Goal: Task Accomplishment & Management: Manage account settings

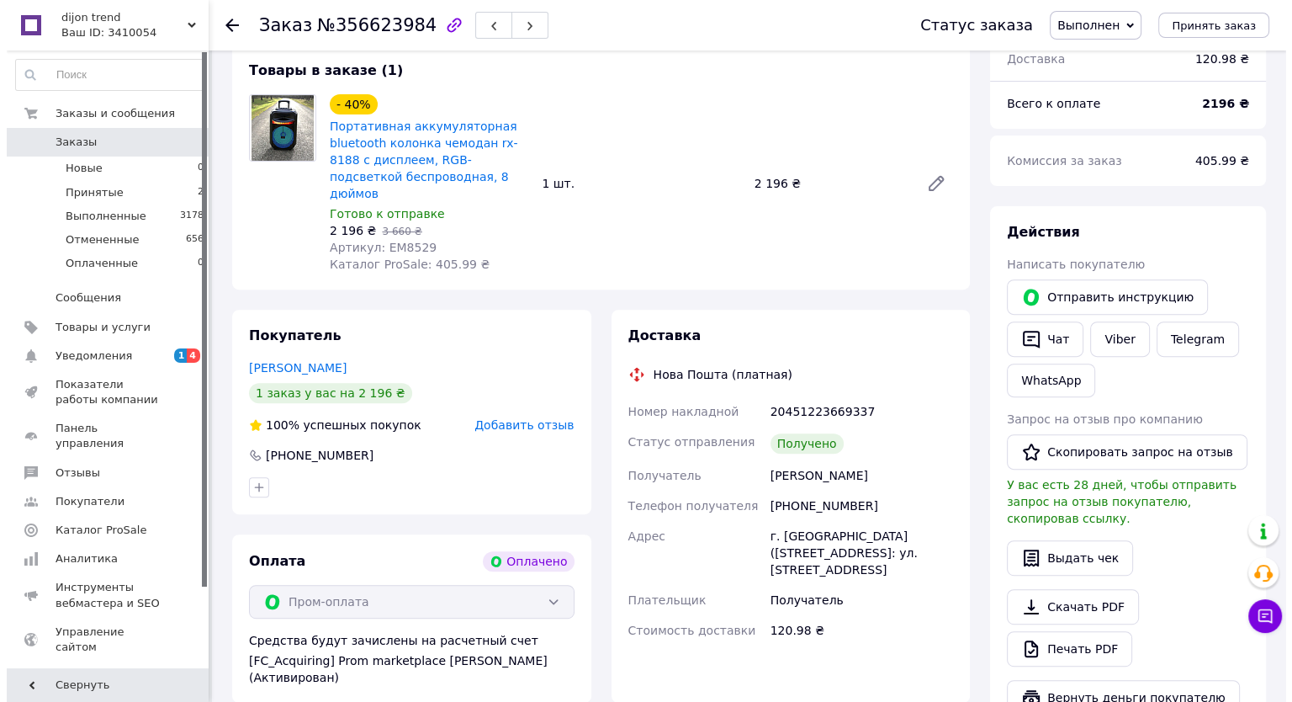
scroll to position [589, 0]
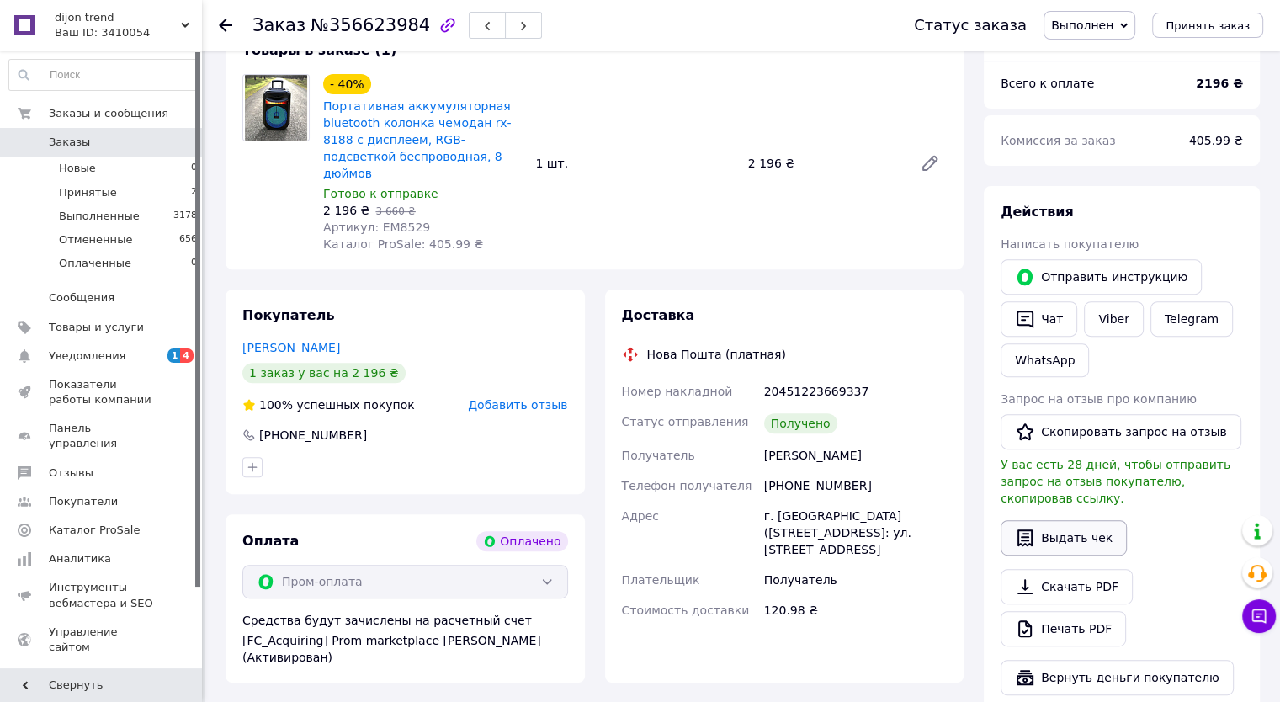
click at [1067, 520] on button "Выдать чек" at bounding box center [1063, 537] width 126 height 35
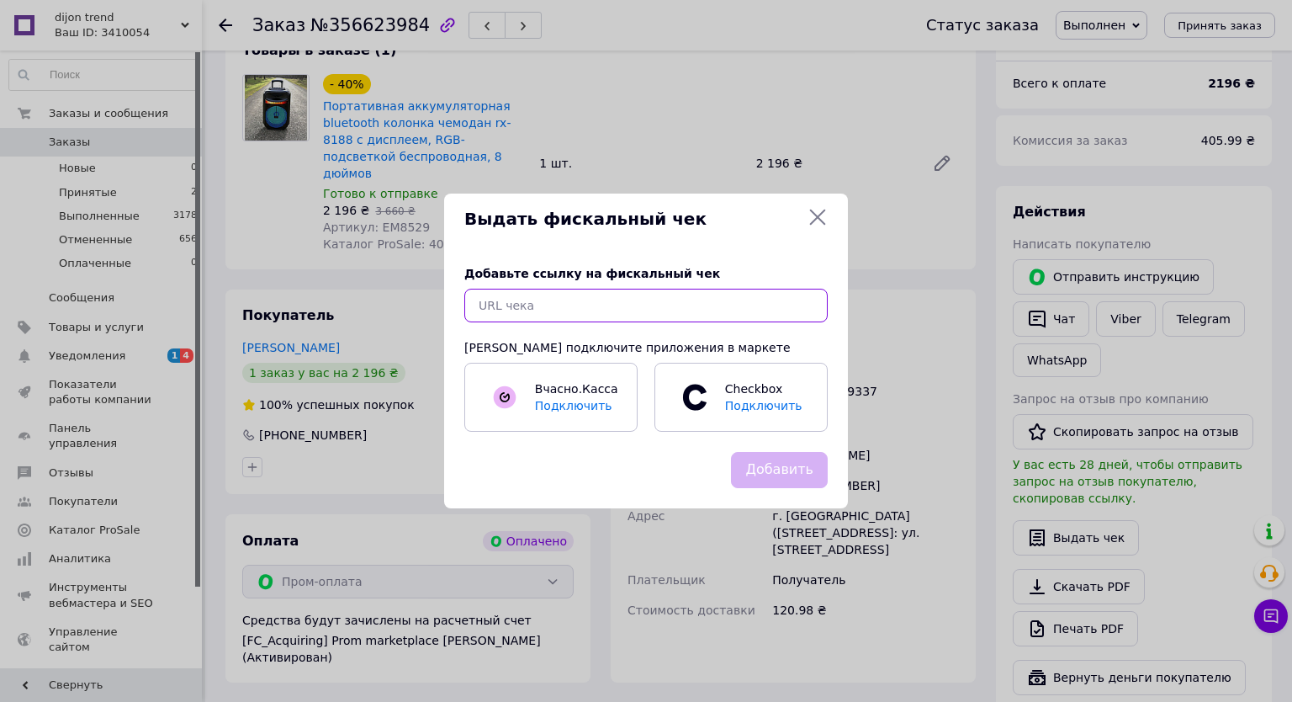
paste input "[URL][DOMAIN_NAME]"
type input "[URL][DOMAIN_NAME]"
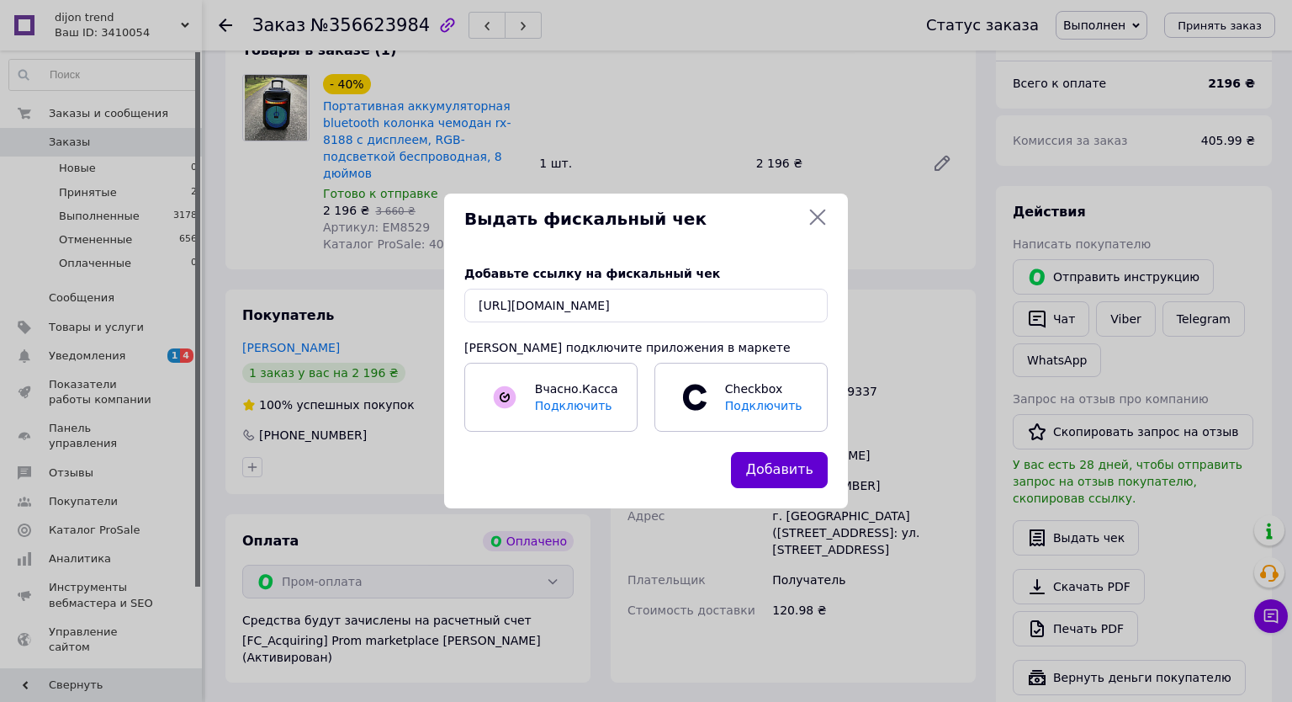
click at [784, 469] on button "Добавить" at bounding box center [779, 470] width 97 height 36
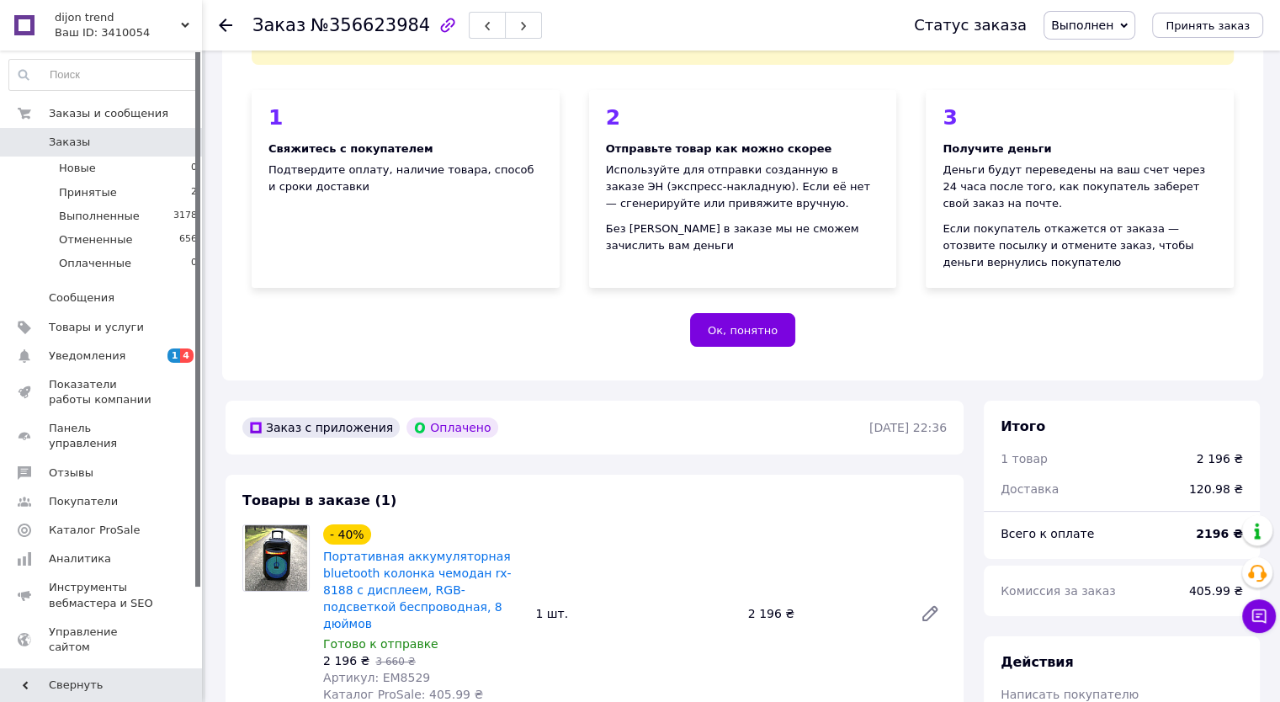
scroll to position [0, 0]
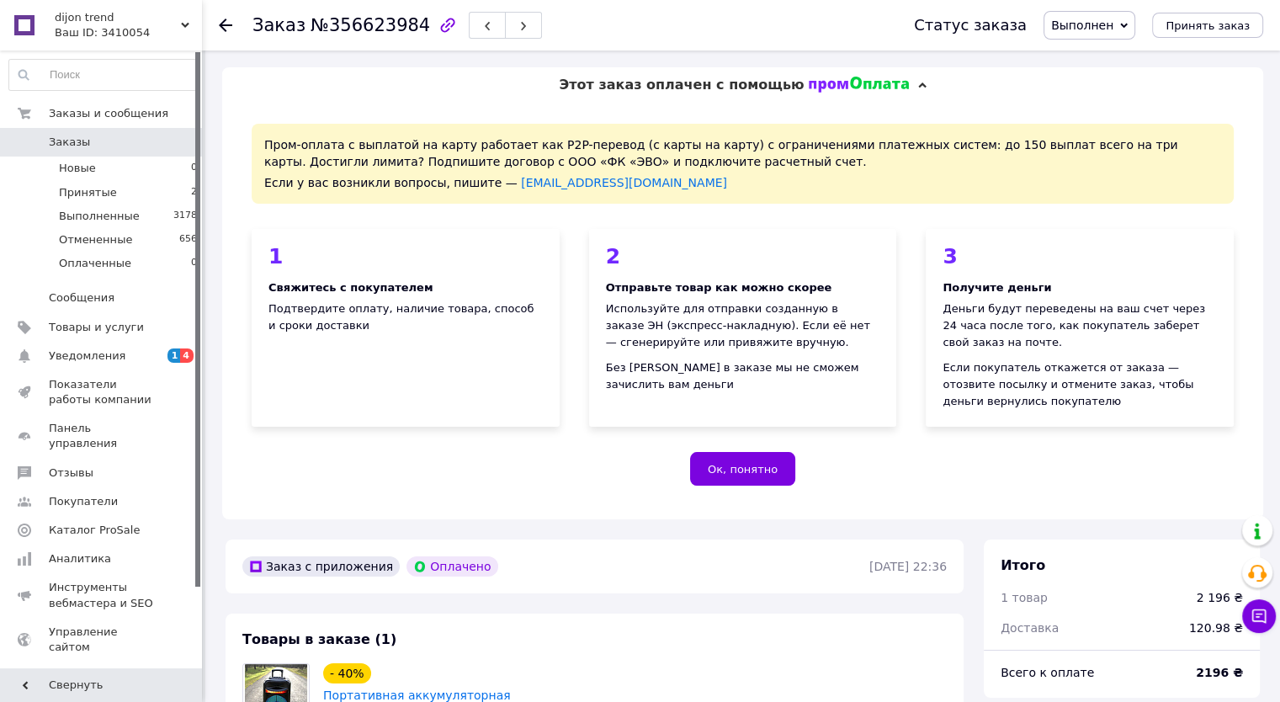
click at [105, 140] on span "Заказы" at bounding box center [102, 142] width 107 height 15
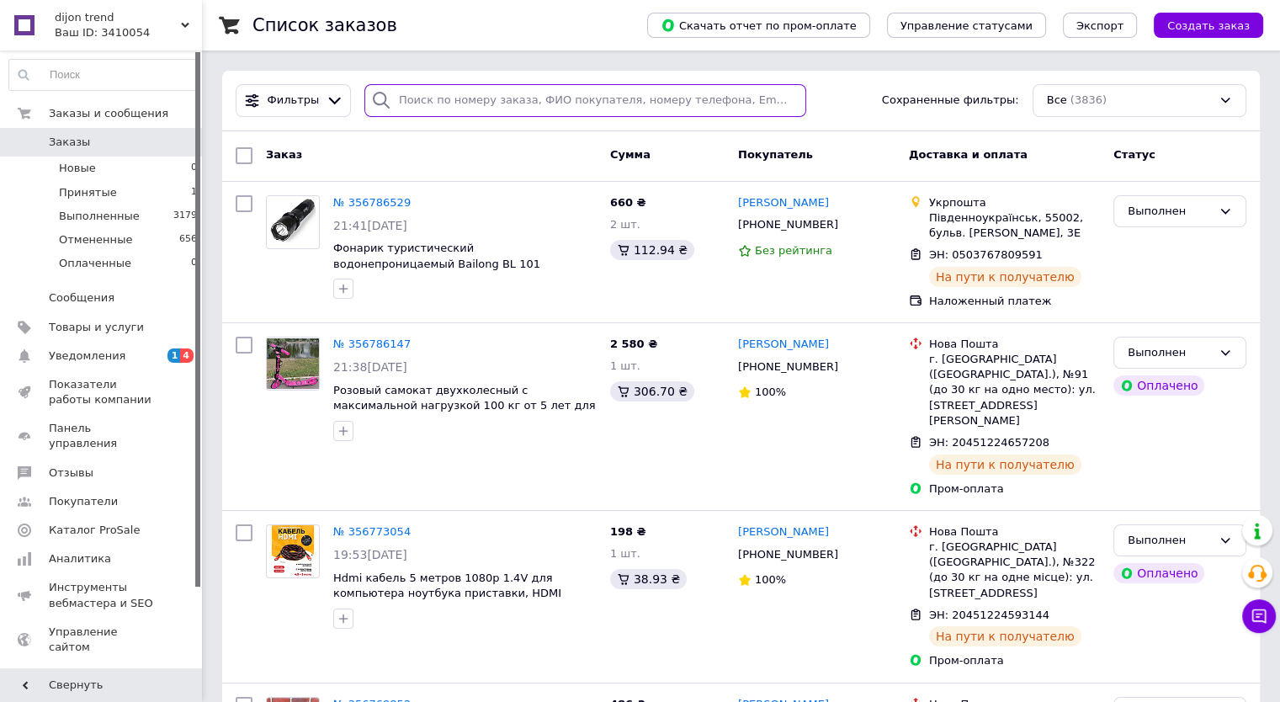
paste input "380632543012"
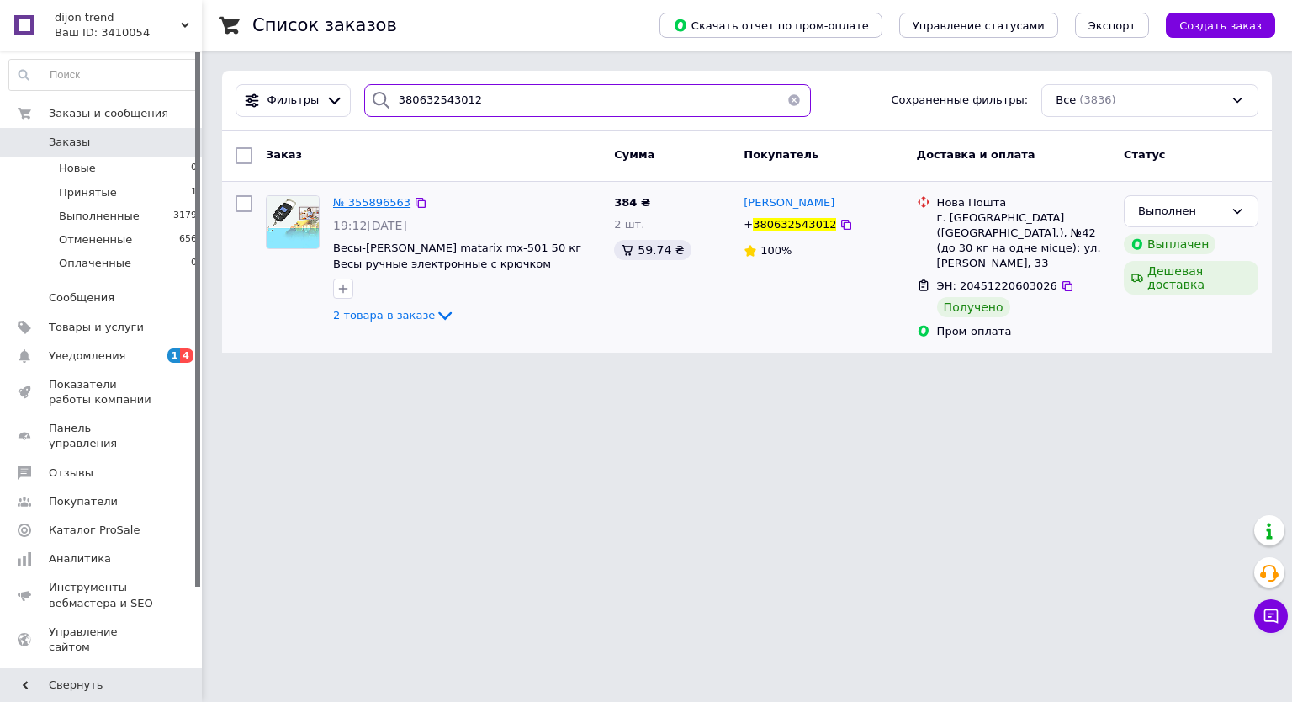
type input "380632543012"
click at [363, 202] on span "№ 355896563" at bounding box center [371, 202] width 77 height 13
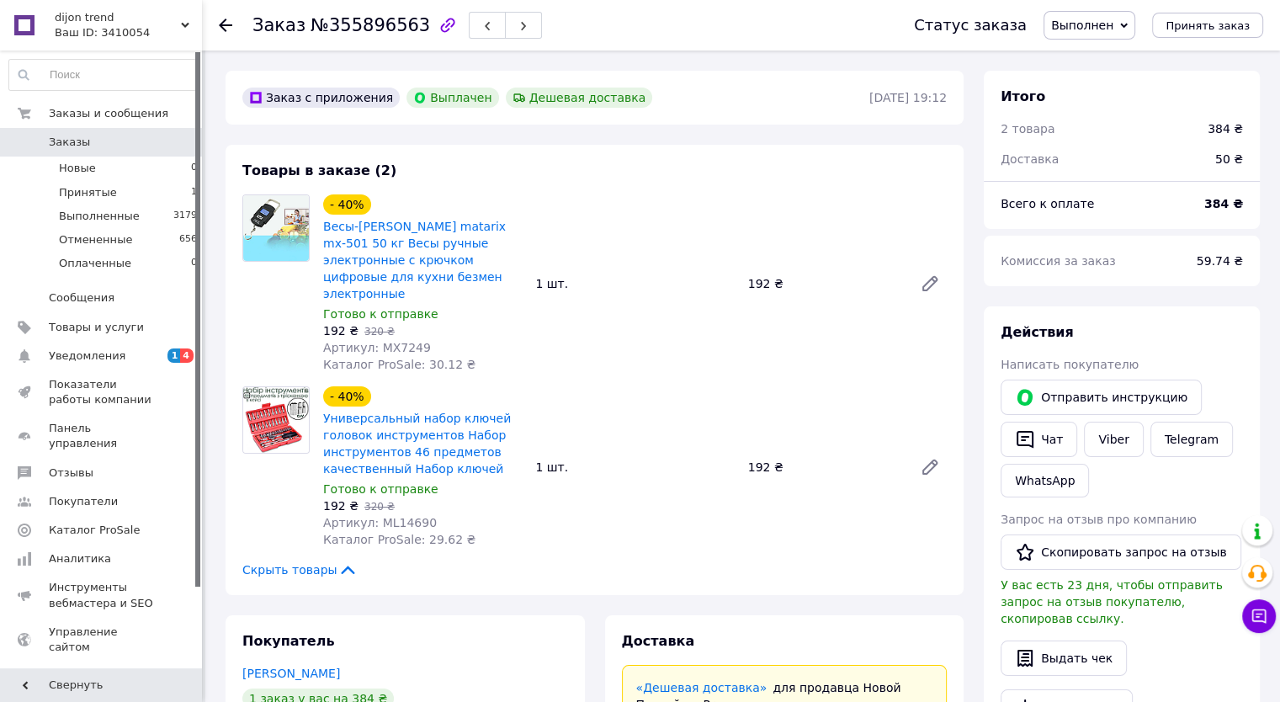
scroll to position [57, 0]
drag, startPoint x: 418, startPoint y: 328, endPoint x: 372, endPoint y: 331, distance: 46.3
click at [372, 339] on div "Артикул: MX7249" at bounding box center [422, 347] width 199 height 17
copy span "MX7249"
